Goal: Obtain resource: Download file/media

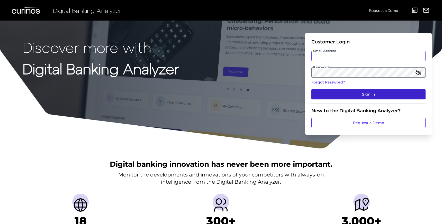
type input "[EMAIL_ADDRESS][DOMAIN_NAME]"
click at [347, 96] on button "Sign In" at bounding box center [368, 94] width 114 height 10
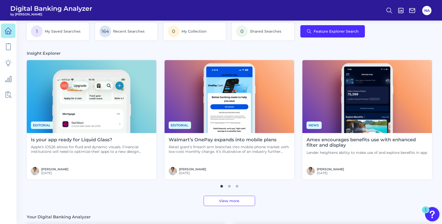
scroll to position [169, 0]
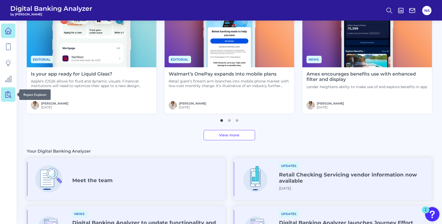
click at [11, 93] on icon at bounding box center [8, 94] width 7 height 7
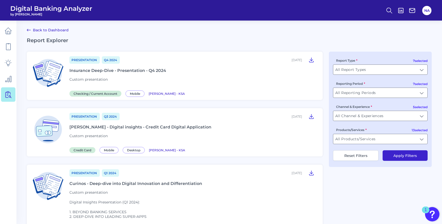
click at [113, 67] on div "Presentation Q4 2024 [DATE] Insurance Deep-Dive - Presentation - Q4 2024 Custom…" at bounding box center [192, 76] width 247 height 40
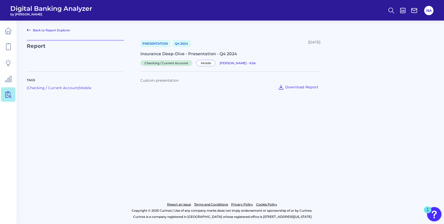
click at [153, 53] on div "Insurance Deep-Dive - Presentation - Q4 2024" at bounding box center [230, 53] width 180 height 5
click at [281, 86] on icon at bounding box center [281, 87] width 6 height 6
